Goal: Information Seeking & Learning: Learn about a topic

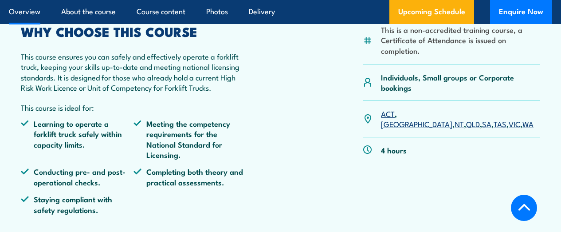
scroll to position [268, 0]
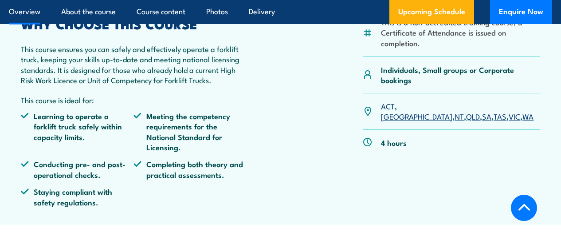
click at [455, 121] on link "NT" at bounding box center [459, 115] width 9 height 11
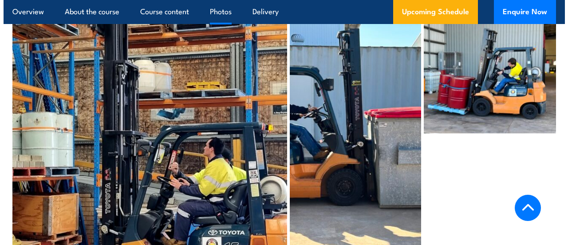
scroll to position [1962, 0]
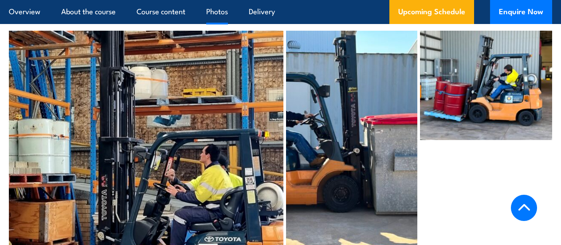
click at [455, 109] on img at bounding box center [486, 85] width 132 height 109
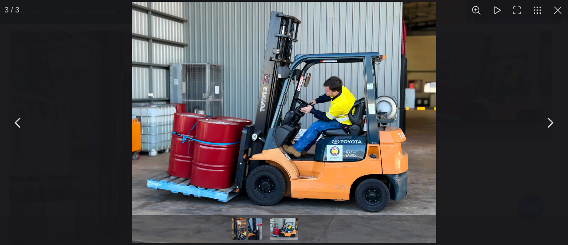
click at [20, 123] on button "You can close this modal content with the ESC key" at bounding box center [18, 122] width 22 height 22
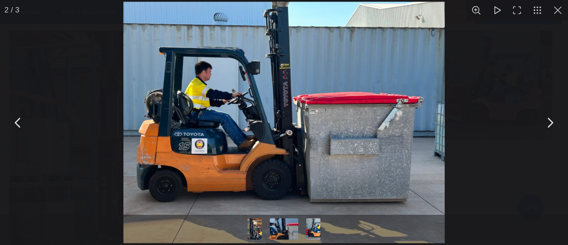
click at [554, 125] on button "You can close this modal content with the ESC key" at bounding box center [550, 122] width 22 height 22
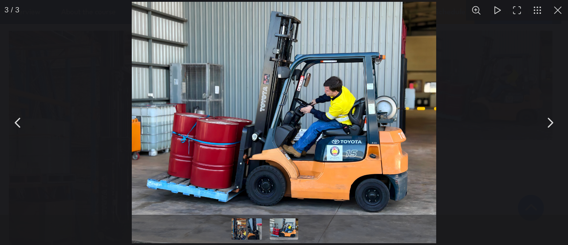
click at [554, 125] on button "You can close this modal content with the ESC key" at bounding box center [550, 122] width 22 height 22
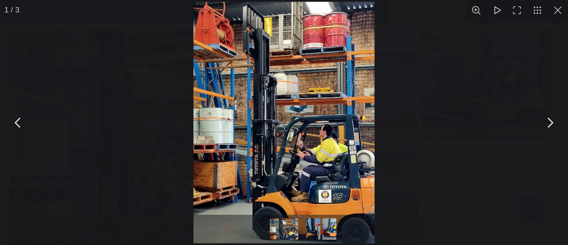
click at [554, 125] on button "You can close this modal content with the ESC key" at bounding box center [550, 122] width 22 height 22
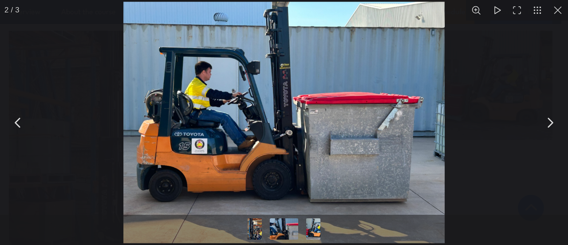
click at [554, 125] on button "You can close this modal content with the ESC key" at bounding box center [550, 122] width 22 height 22
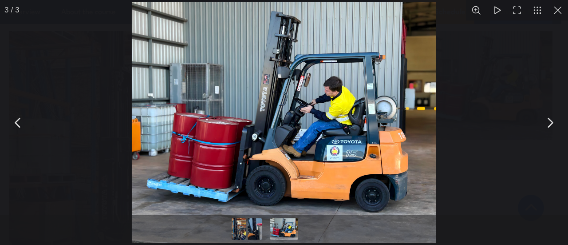
click at [17, 122] on button "You can close this modal content with the ESC key" at bounding box center [18, 122] width 22 height 22
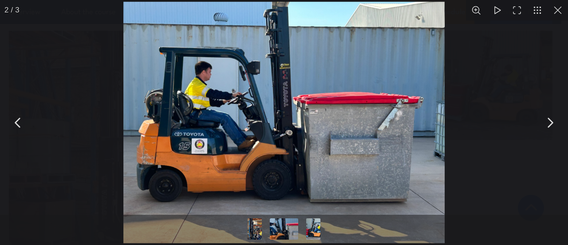
click at [17, 122] on button "You can close this modal content with the ESC key" at bounding box center [18, 122] width 22 height 22
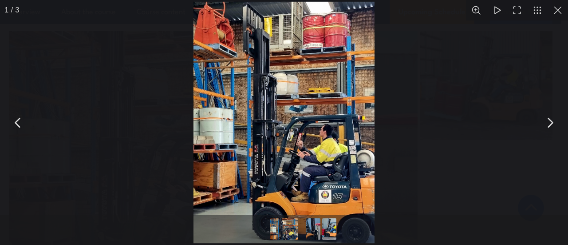
click at [16, 122] on button "You can close this modal content with the ESC key" at bounding box center [18, 122] width 22 height 22
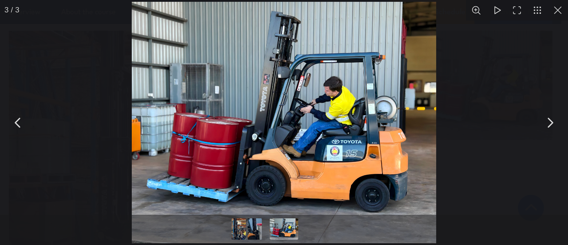
click at [16, 122] on button "You can close this modal content with the ESC key" at bounding box center [18, 122] width 22 height 22
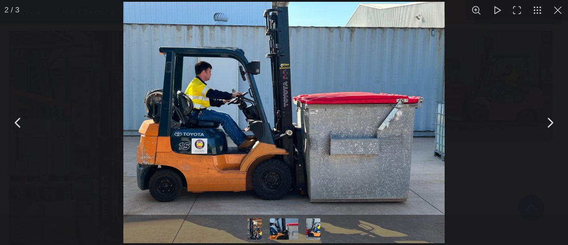
click at [16, 122] on button "You can close this modal content with the ESC key" at bounding box center [18, 122] width 22 height 22
